Goal: Transaction & Acquisition: Purchase product/service

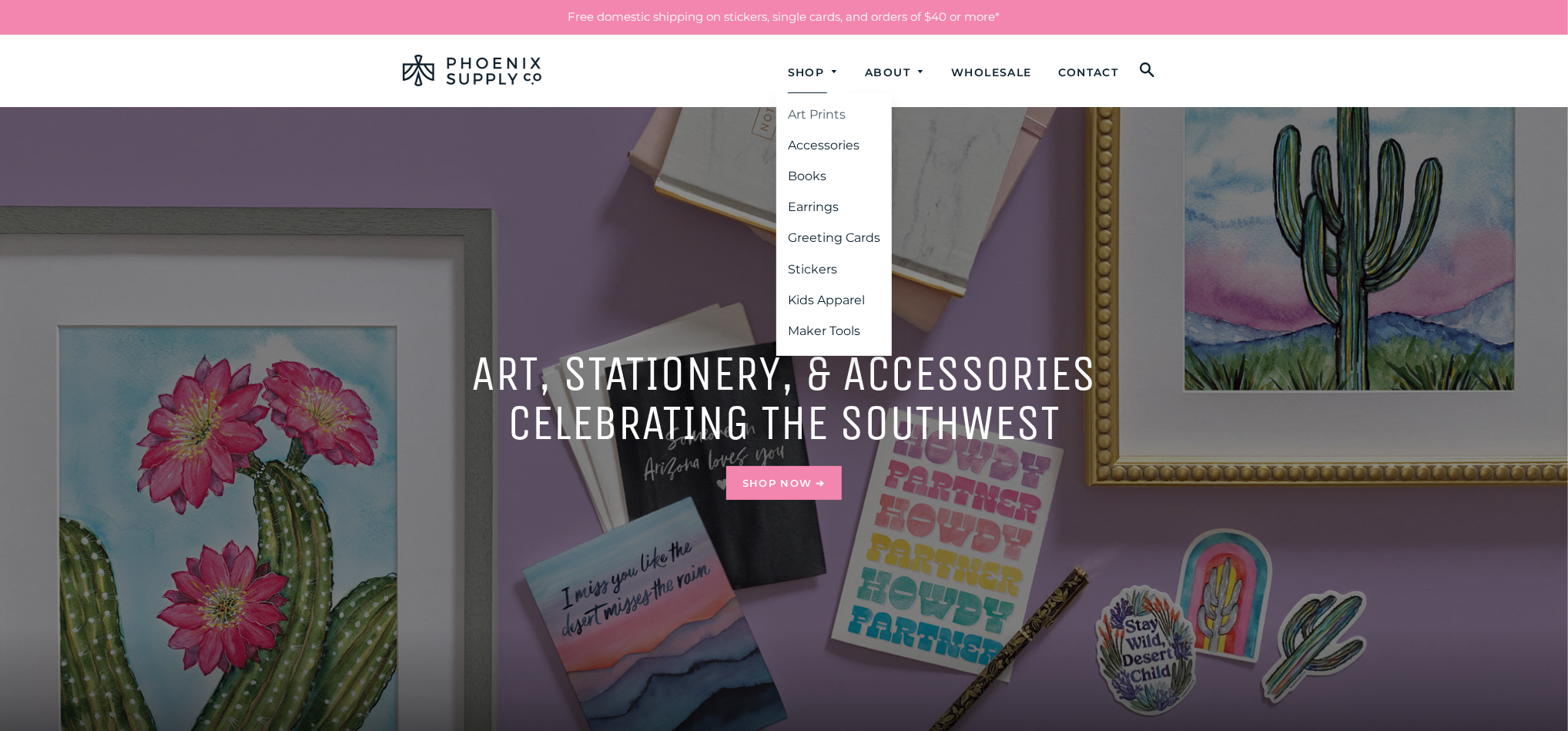
click at [816, 116] on link "Art Prints" at bounding box center [834, 115] width 116 height 28
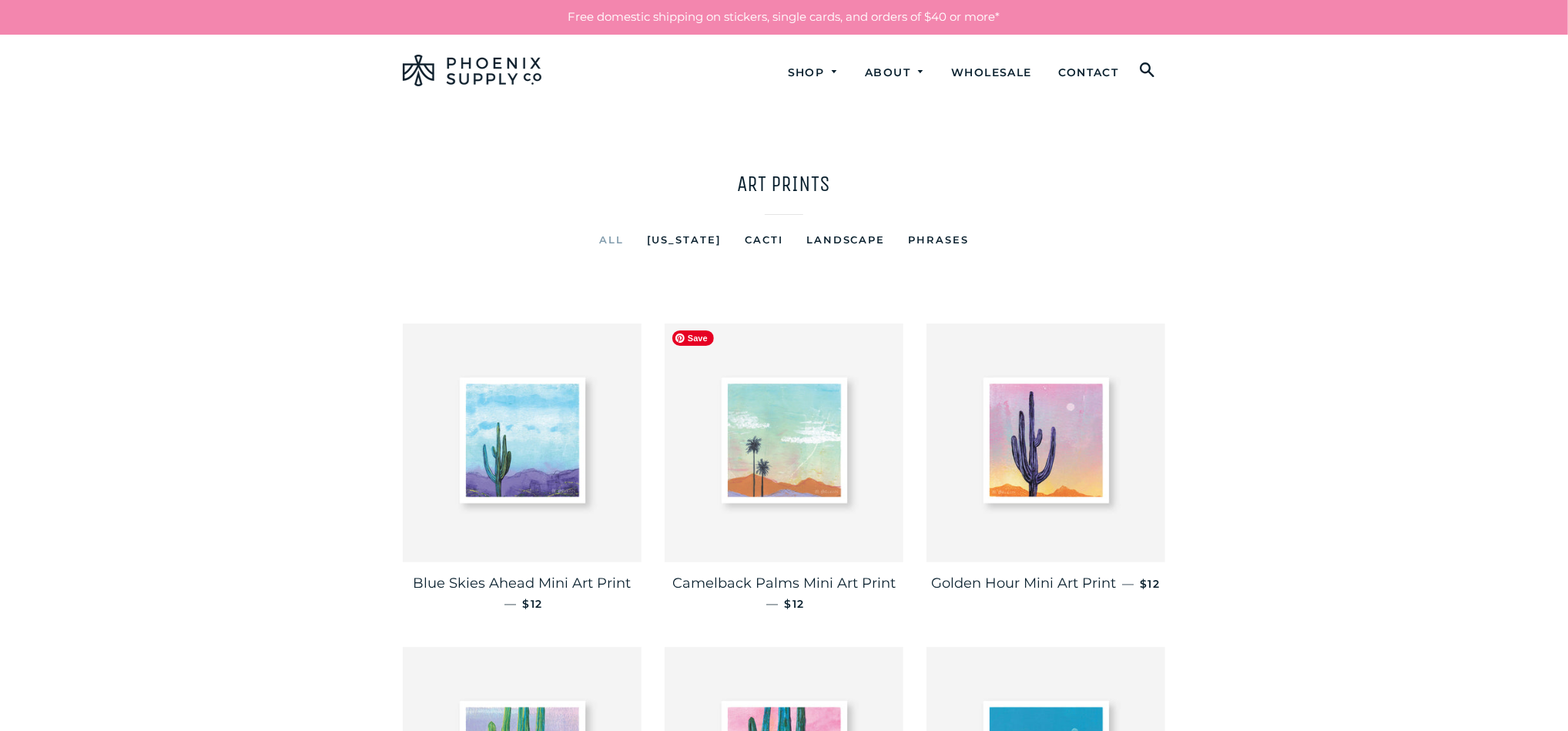
click at [781, 413] on img at bounding box center [784, 443] width 238 height 238
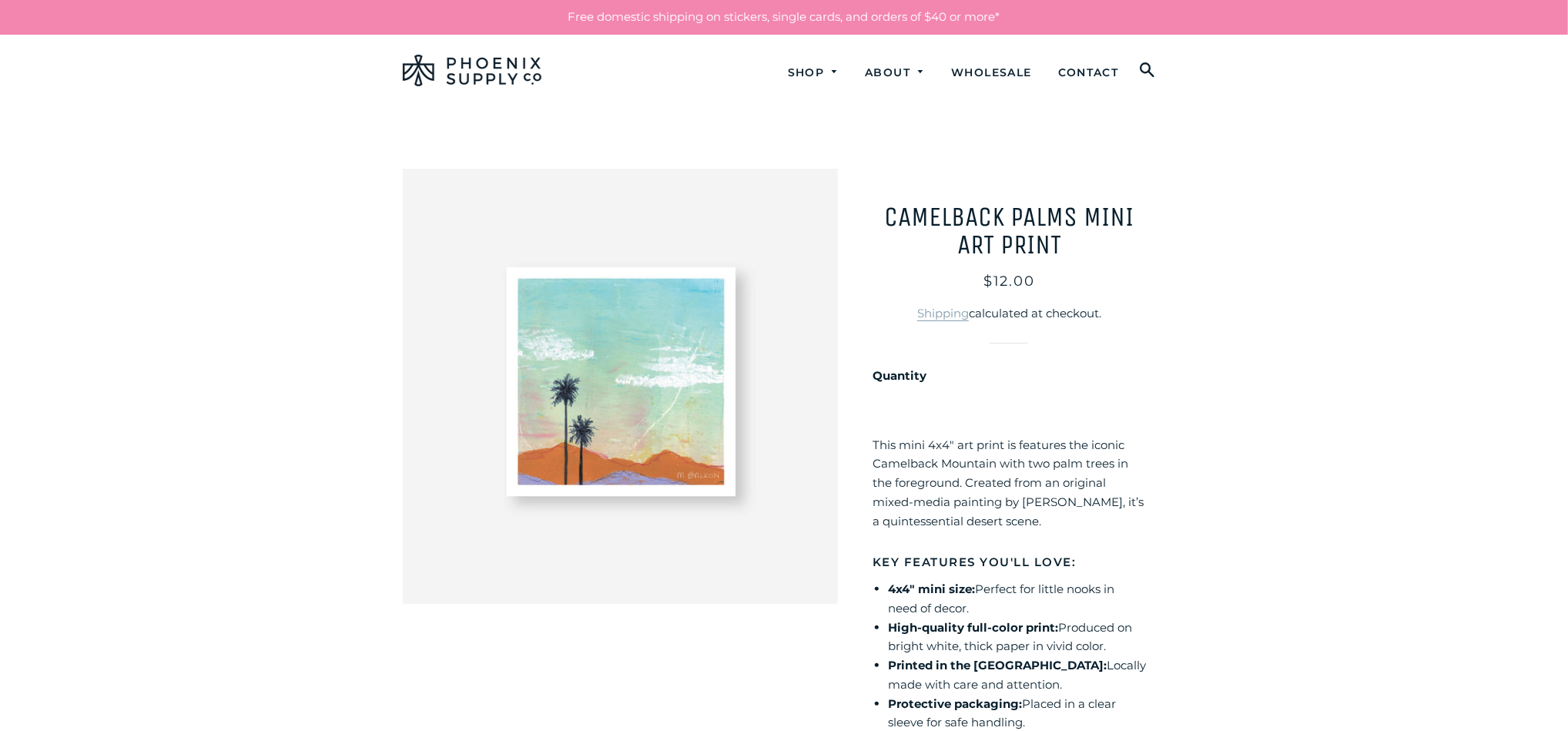
click at [1347, 394] on main "**********" at bounding box center [784, 581] width 1568 height 949
